Goal: Use online tool/utility: Utilize a website feature to perform a specific function

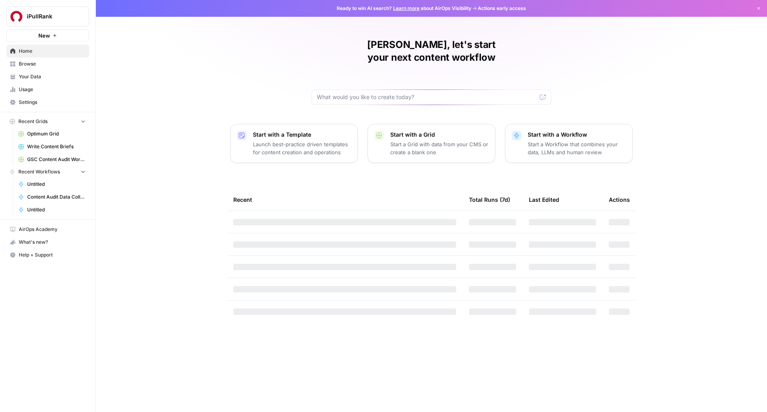
click at [259, 140] on p "Launch best-practice driven templates for content creation and operations" at bounding box center [302, 148] width 98 height 16
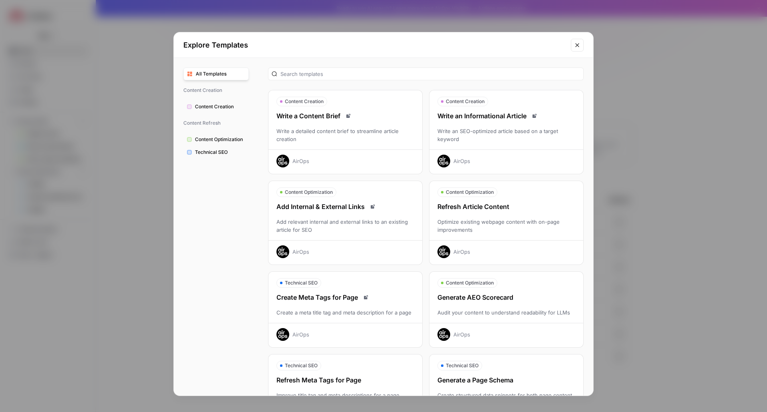
scroll to position [135, 0]
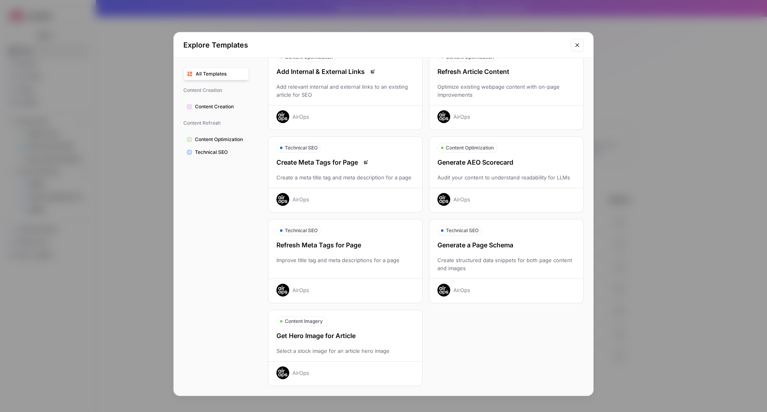
click at [577, 43] on icon "Close modal" at bounding box center [577, 45] width 6 height 6
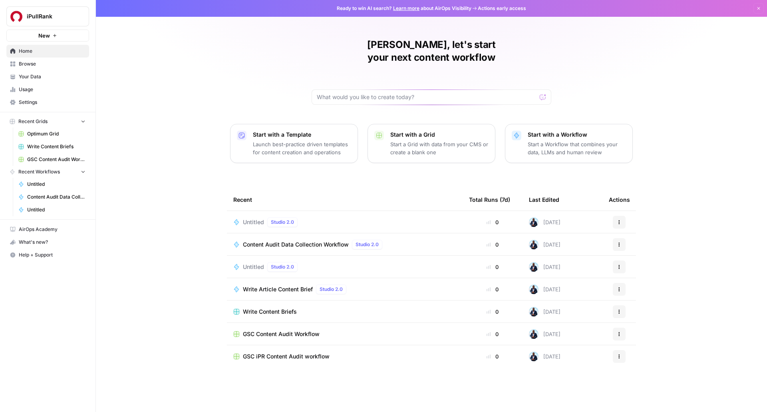
click at [285, 140] on p "Launch best-practice driven templates for content creation and operations" at bounding box center [302, 148] width 98 height 16
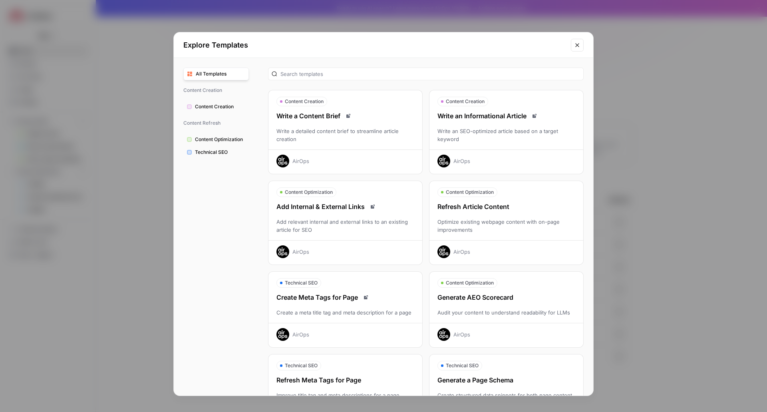
click at [229, 71] on span "All Templates" at bounding box center [221, 73] width 50 height 7
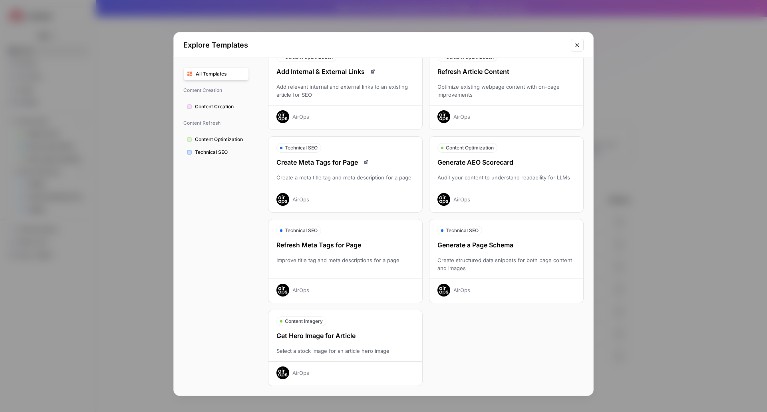
click at [580, 43] on icon "Close modal" at bounding box center [577, 45] width 6 height 6
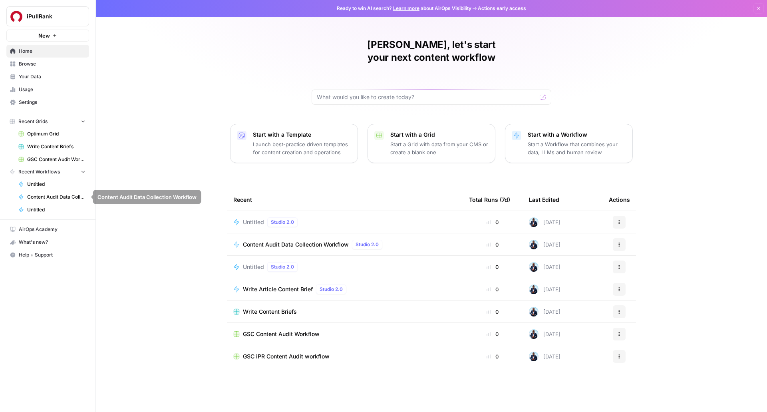
click at [53, 194] on span "Content Audit Data Collection Workflow" at bounding box center [56, 196] width 58 height 7
